Goal: Task Accomplishment & Management: Manage account settings

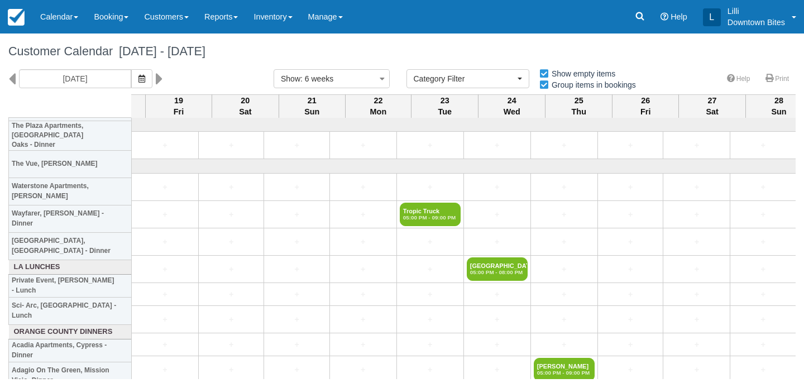
select select
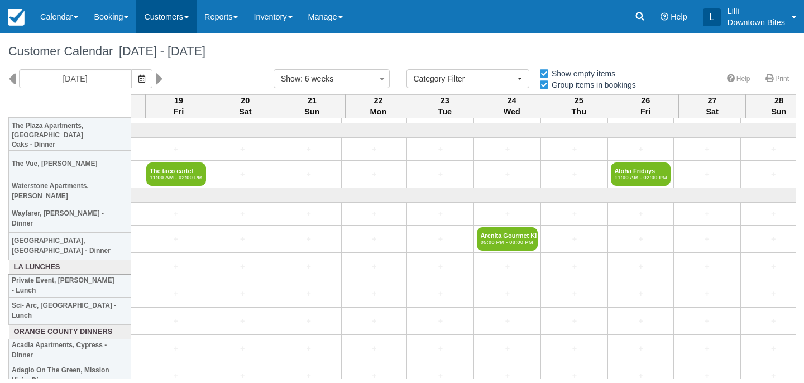
click at [166, 23] on link "Customers" at bounding box center [166, 17] width 60 height 34
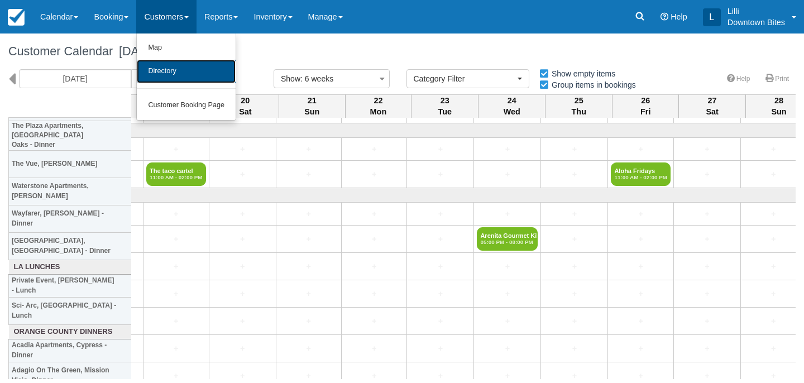
click at [169, 74] on link "Directory" at bounding box center [186, 71] width 99 height 23
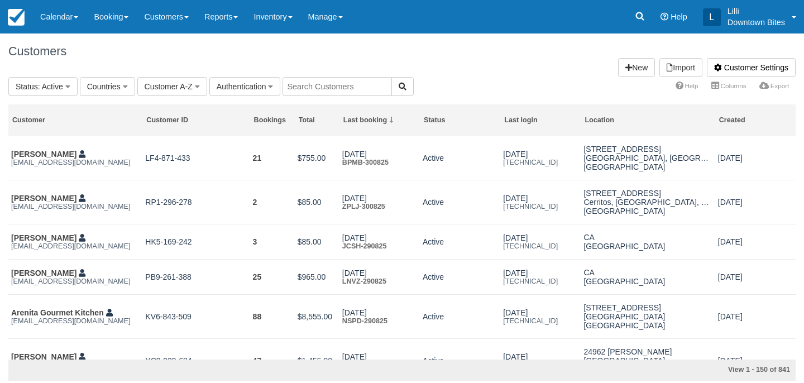
click at [321, 89] on input "text" at bounding box center [337, 86] width 109 height 19
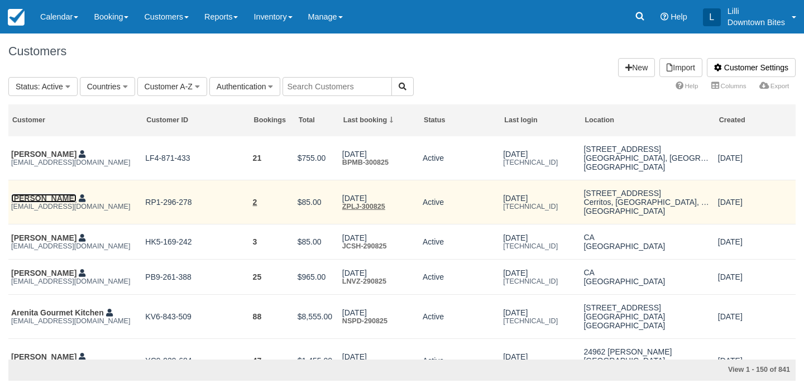
click at [49, 201] on link "Radhakrishnan Sanjeevi" at bounding box center [43, 198] width 65 height 9
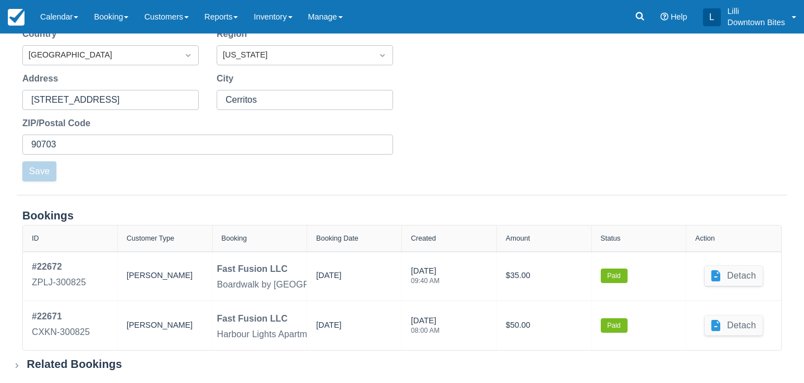
scroll to position [356, 0]
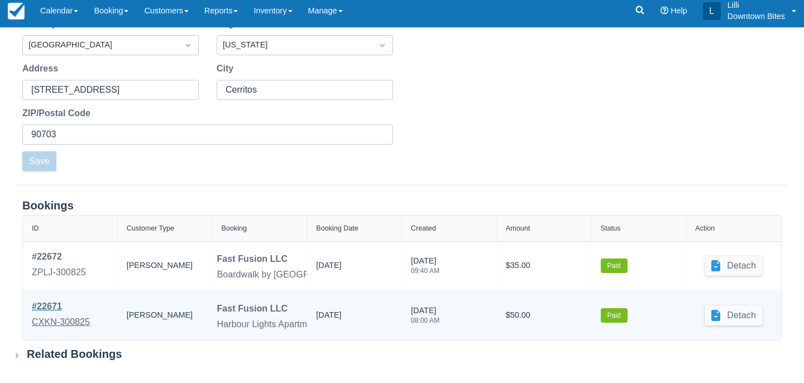
click at [77, 313] on link "# 22671 CXKN-300825" at bounding box center [61, 315] width 58 height 31
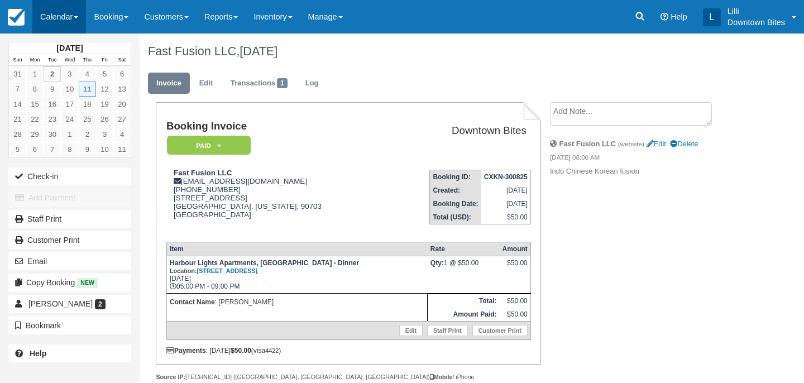
click at [48, 11] on link "Calendar" at bounding box center [59, 17] width 54 height 34
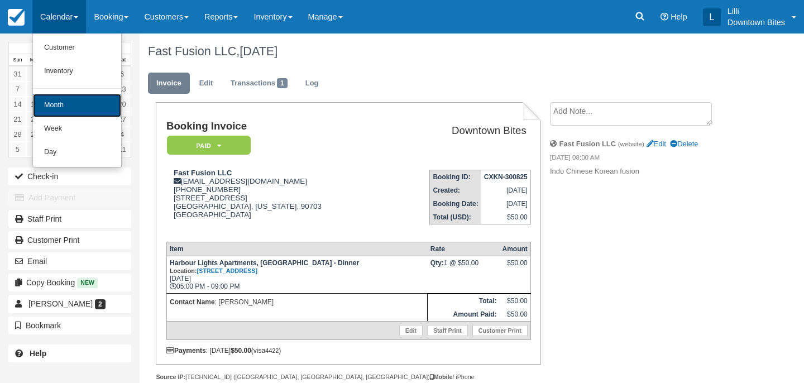
click at [68, 101] on link "Month" at bounding box center [77, 105] width 88 height 23
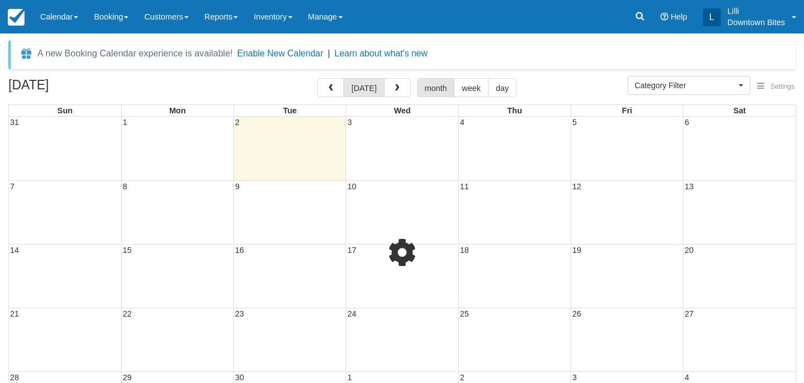
select select
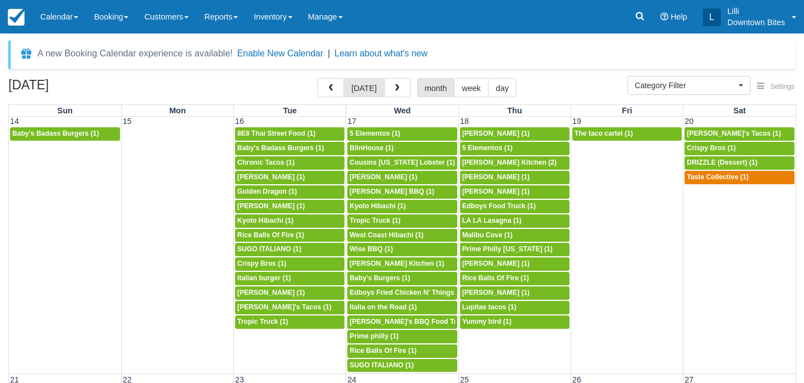
scroll to position [403, 0]
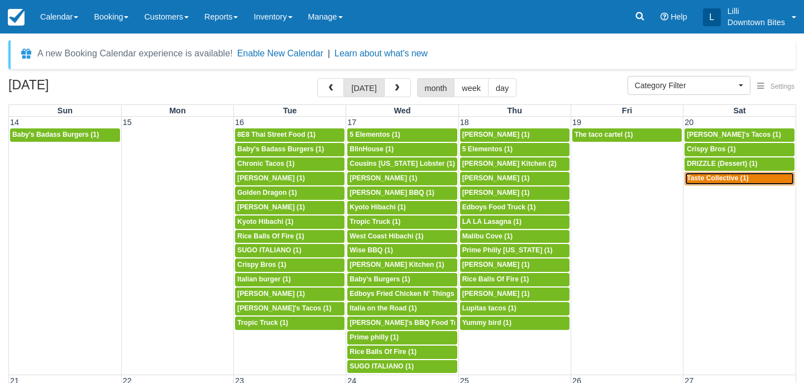
click at [706, 183] on link "5p Taste Collective (1)" at bounding box center [740, 178] width 110 height 13
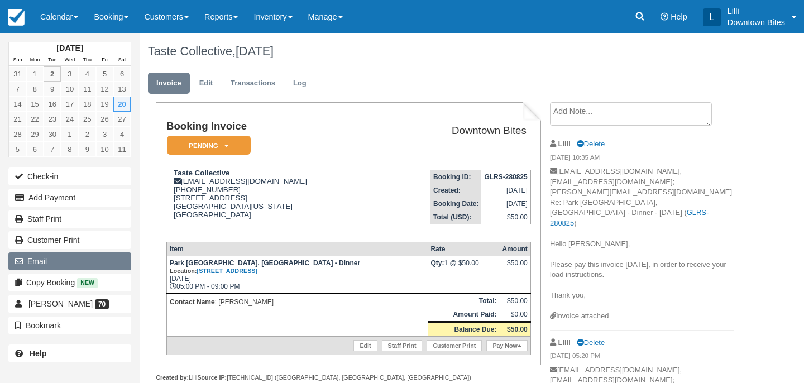
click at [72, 264] on button "Email" at bounding box center [69, 261] width 123 height 18
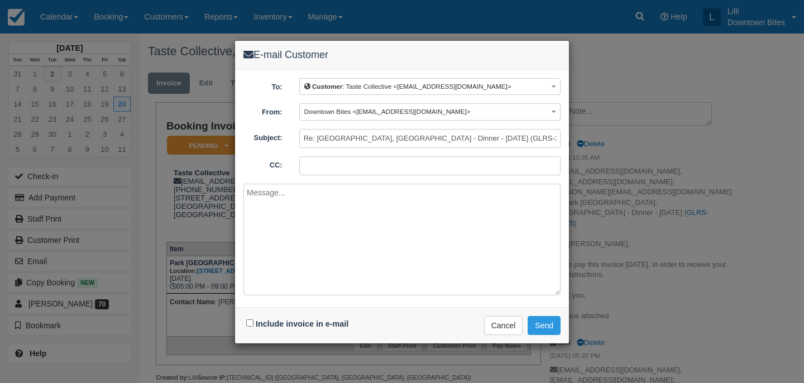
click at [324, 159] on input "CC:" at bounding box center [429, 165] width 261 height 19
type input "lilli@downtownbites.com; chris@chefchristzorin.com"
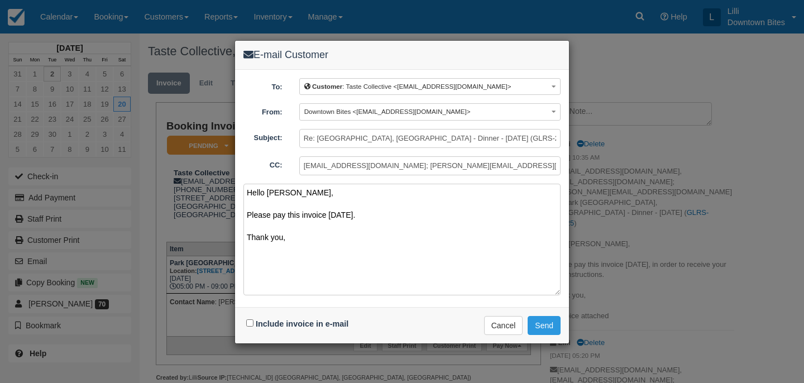
type textarea "Hello Chris, Please pay this invoice today. Thank you,"
click at [248, 323] on input "Include invoice in e-mail" at bounding box center [249, 322] width 7 height 7
checkbox input "true"
click at [553, 319] on button "Send" at bounding box center [544, 325] width 33 height 19
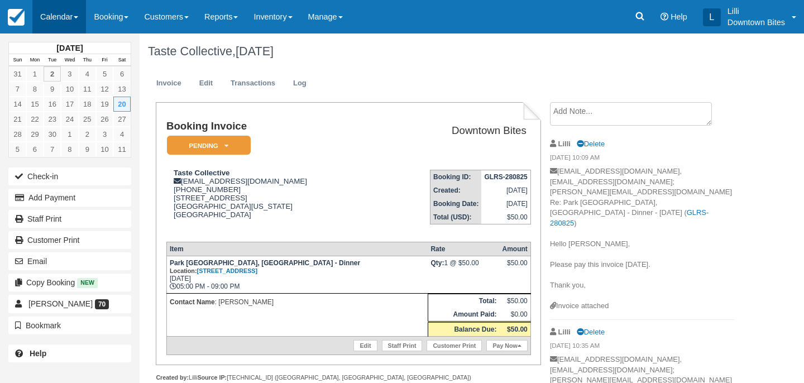
click at [51, 23] on link "Calendar" at bounding box center [59, 17] width 54 height 34
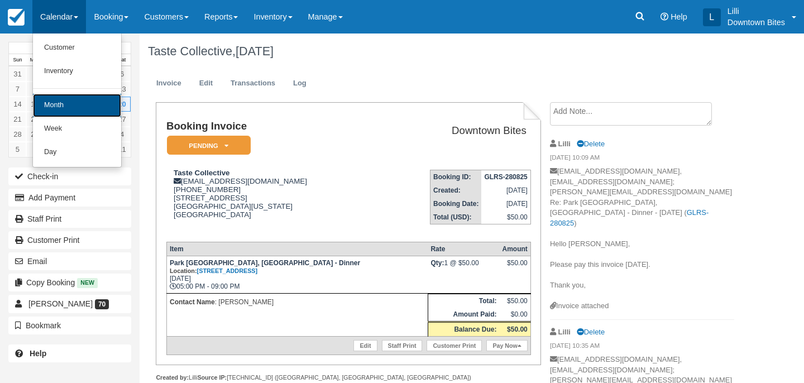
click at [50, 104] on link "Month" at bounding box center [77, 105] width 88 height 23
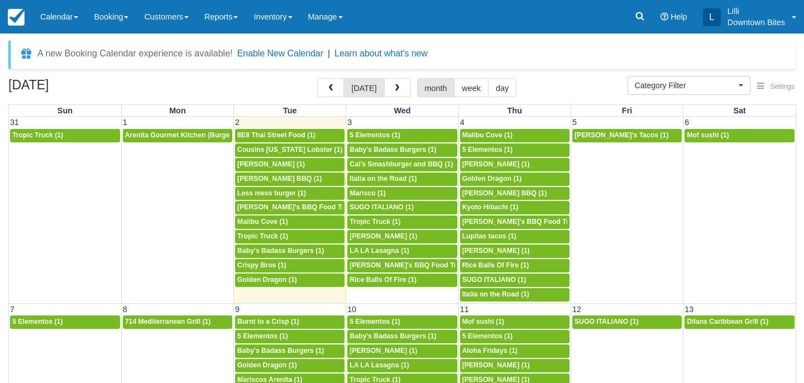
select select
click at [398, 88] on span "button" at bounding box center [397, 88] width 8 height 8
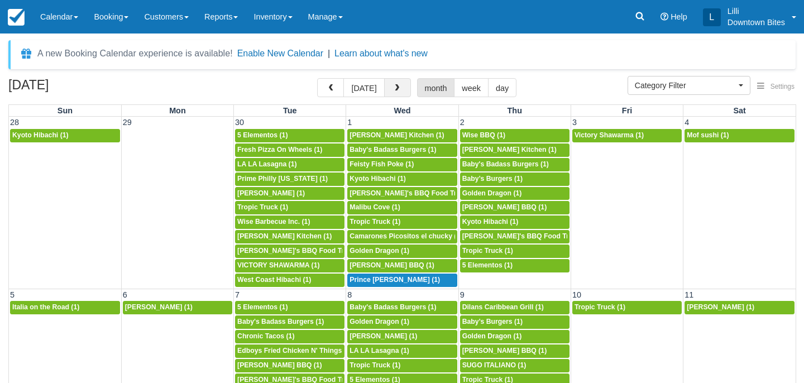
click at [389, 89] on button "button" at bounding box center [397, 87] width 27 height 19
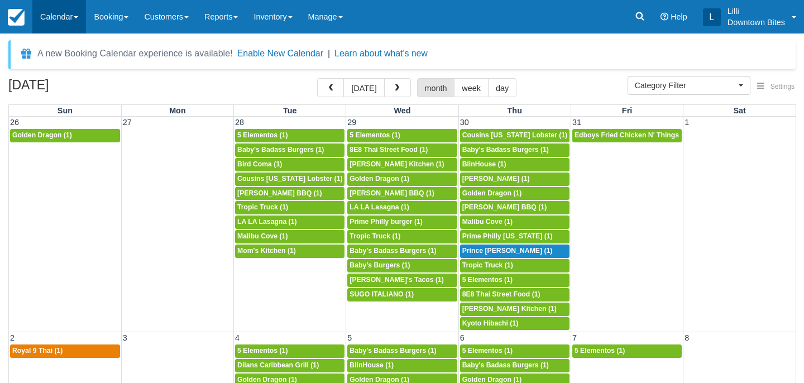
click at [35, 16] on link "Calendar" at bounding box center [59, 17] width 54 height 34
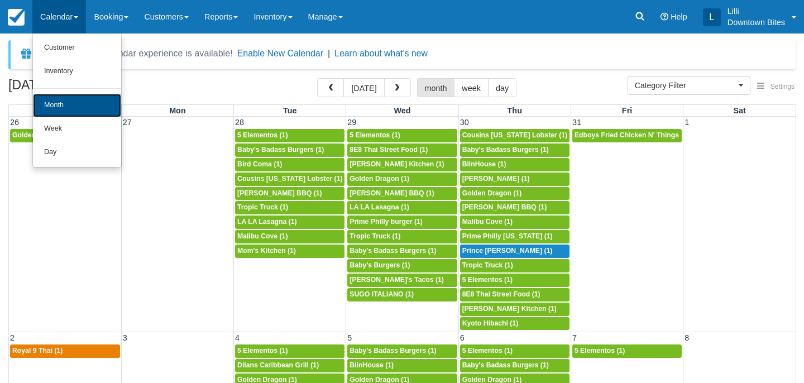
click at [52, 112] on link "Month" at bounding box center [77, 105] width 88 height 23
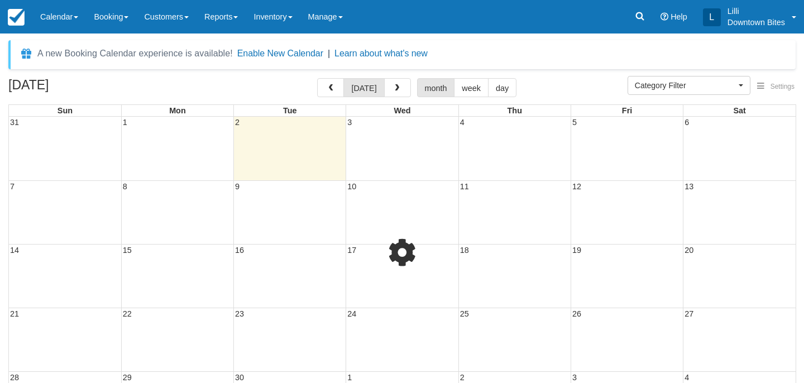
select select
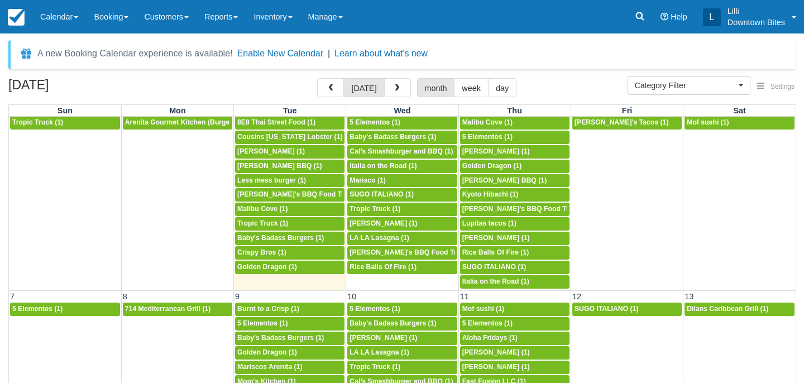
scroll to position [15, 0]
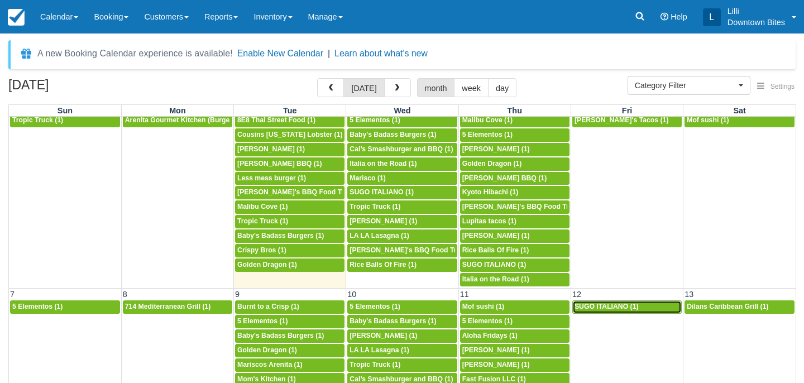
click at [616, 305] on span "SUGO ITALIANO (1)" at bounding box center [607, 307] width 64 height 8
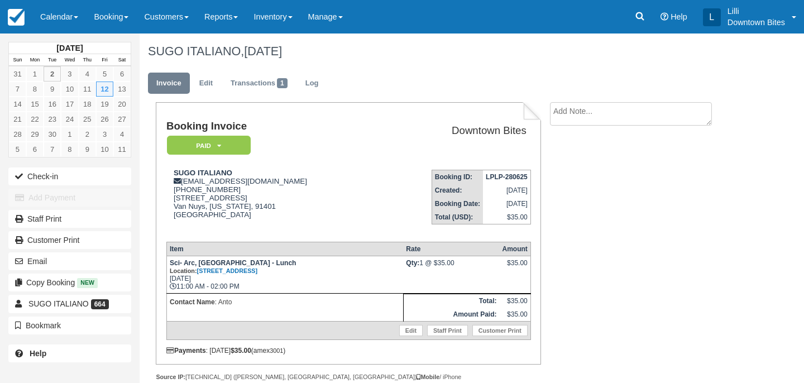
click at [615, 103] on textarea at bounding box center [631, 113] width 162 height 23
paste textarea "Cancellation Sci-arch 9/12 External Inbox Sugo Italiano 10:04 AM (31 minutes ag…"
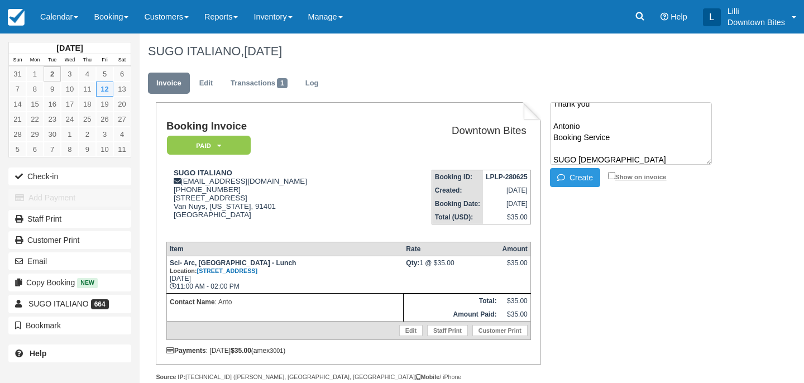
type textarea "Cancellation Sci-arch 9/12 External Inbox Sugo Italiano 10:04 AM (31 minutes ag…"
click at [611, 178] on input "Show on invoice" at bounding box center [611, 175] width 7 height 7
checkbox input "true"
click at [577, 176] on button "Create" at bounding box center [575, 177] width 50 height 19
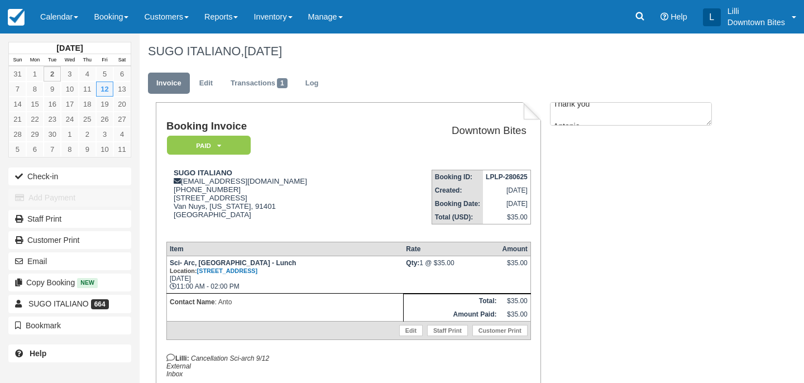
scroll to position [0, 0]
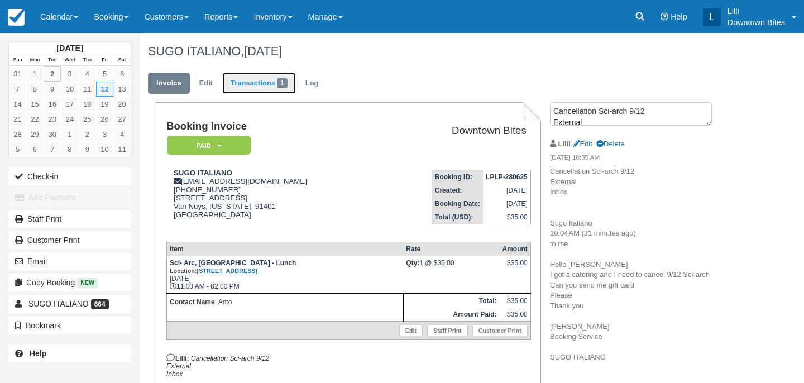
click at [269, 82] on link "Transactions 1" at bounding box center [259, 84] width 74 height 22
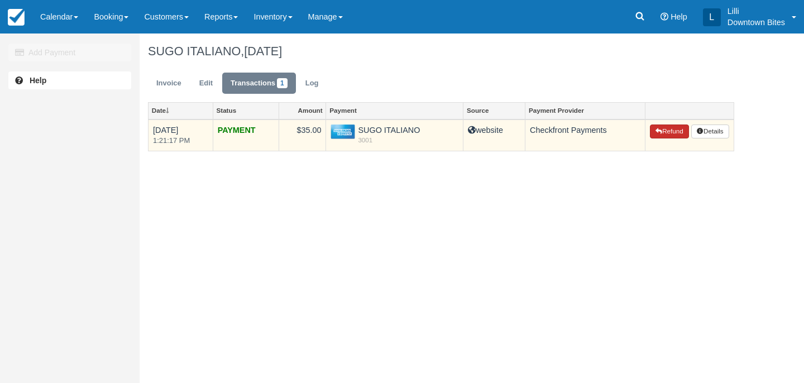
click at [676, 127] on button "Refund" at bounding box center [669, 132] width 39 height 15
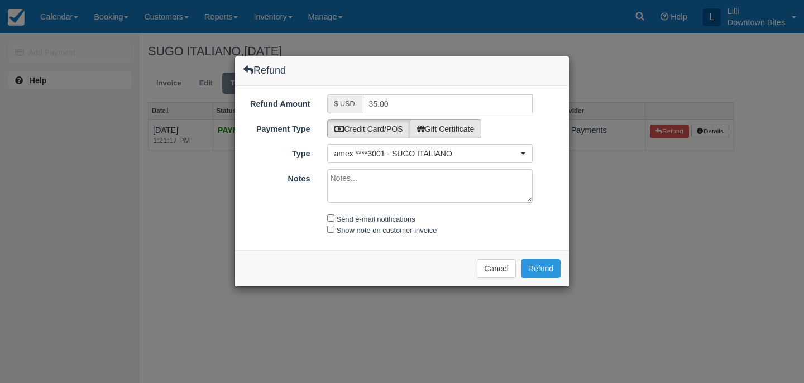
click at [472, 130] on label "Gift Certificate" at bounding box center [446, 129] width 72 height 19
radio input "true"
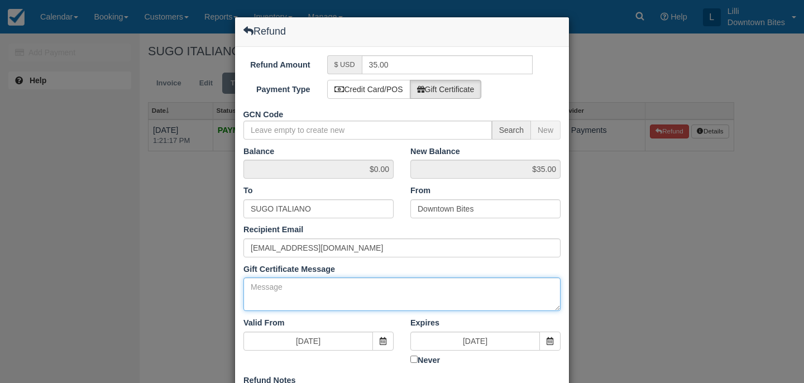
click at [267, 300] on textarea "Gift Certificate Message" at bounding box center [401, 295] width 317 height 34
paste textarea "Cancellation Sci-arch 9/12 External Inbox Sugo Italiano 10:04 AM (31 minutes ag…"
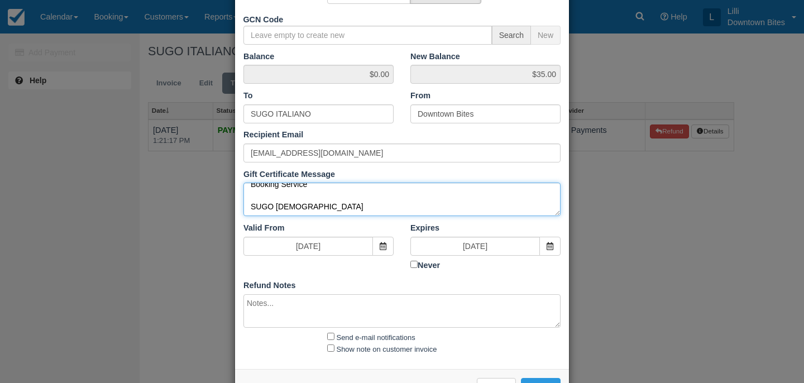
scroll to position [133, 0]
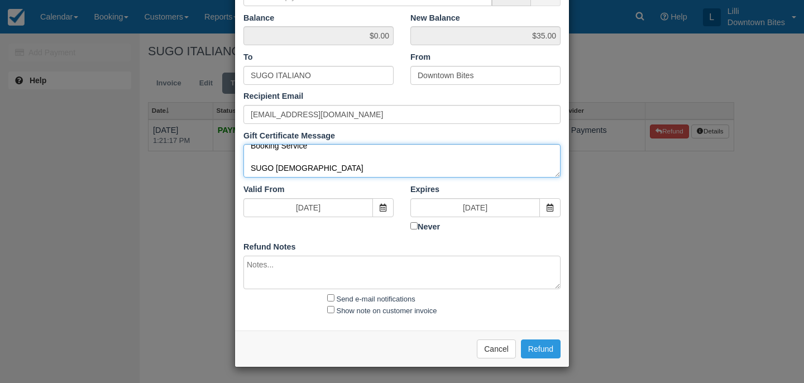
type textarea "Cancellation Sci-arch 9/12 External Inbox Sugo Italiano 10:04 AM (31 minutes ag…"
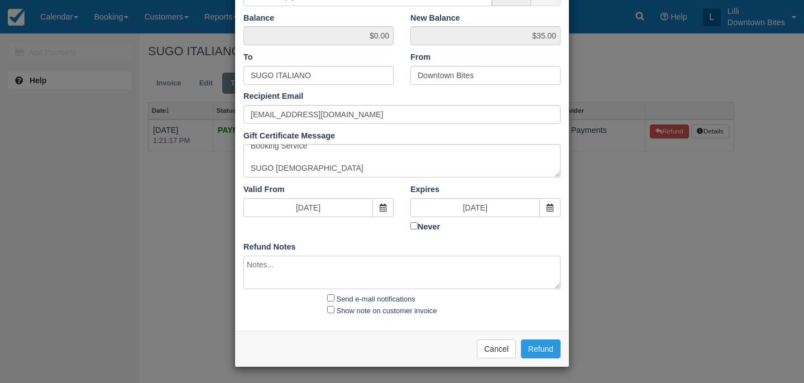
click at [265, 276] on textarea at bounding box center [401, 273] width 317 height 34
paste textarea "Cancellation Sci-arch 9/12 External Inbox Sugo Italiano 10:04 AM (31 minutes ag…"
type textarea "Cancellation Sci-arch 9/12 External Inbox Sugo Italiano 10:04 AM (31 minutes ag…"
click at [330, 299] on input "Send e-mail notifications" at bounding box center [330, 297] width 7 height 7
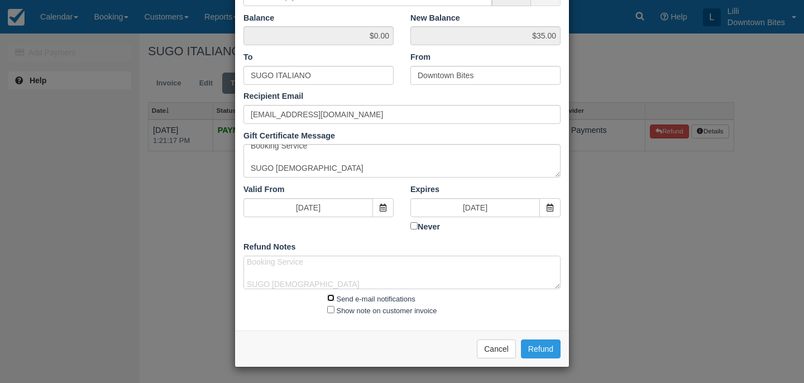
checkbox input "true"
click at [330, 310] on input "Show note on customer invoice" at bounding box center [330, 309] width 7 height 7
checkbox input "true"
click at [548, 346] on button "Refund" at bounding box center [541, 349] width 40 height 19
